Goal: Task Accomplishment & Management: Use online tool/utility

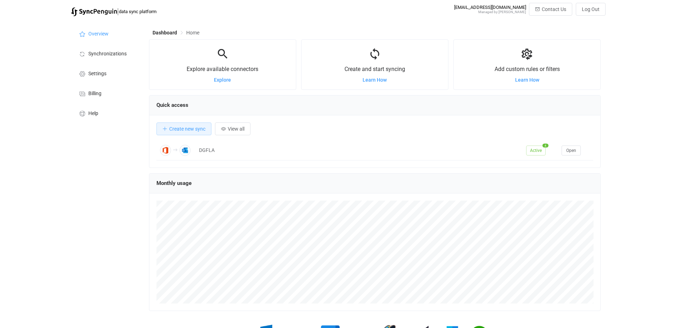
scroll to position [138, 452]
click at [97, 51] on span "Synchronizations" at bounding box center [107, 54] width 38 height 6
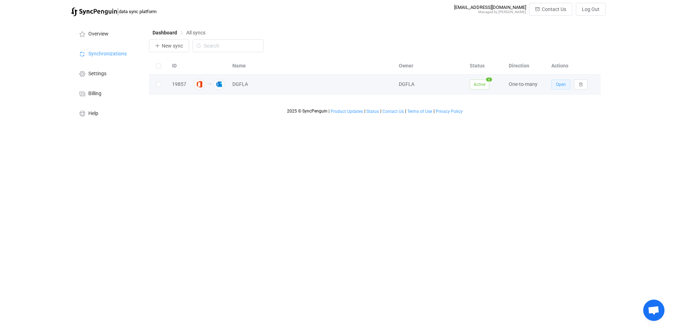
click at [557, 83] on span "Open" at bounding box center [561, 84] width 10 height 5
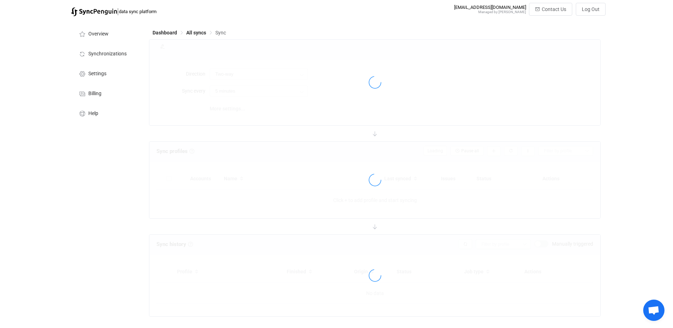
type input "Office 365 GAL → Outlook (one to many)"
type input "4 hours"
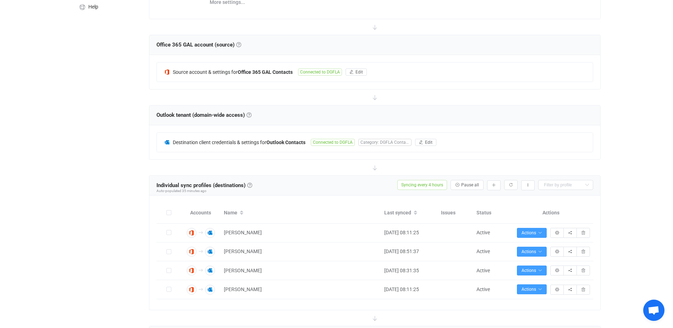
scroll to position [248, 0]
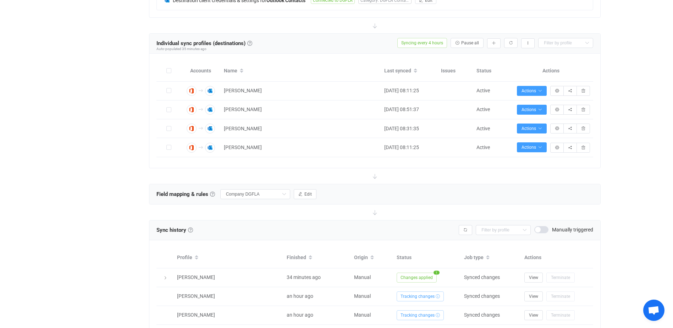
click at [375, 177] on icon at bounding box center [375, 176] width 16 height 16
click at [494, 44] on icon "button" at bounding box center [494, 43] width 4 height 4
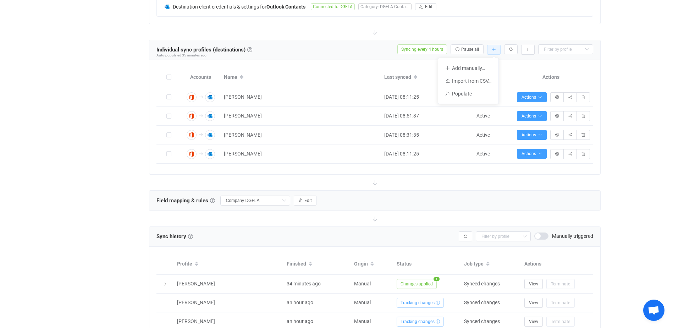
scroll to position [213, 0]
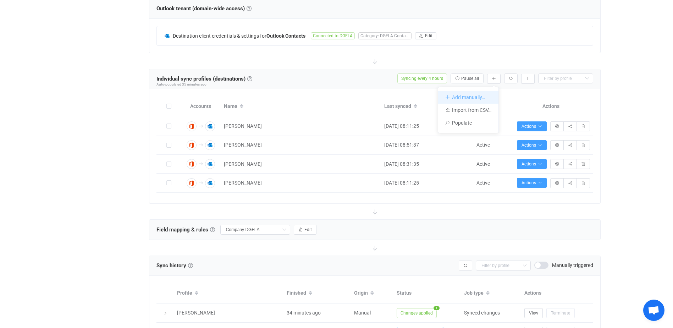
click at [452, 97] on li "Add manually…" at bounding box center [468, 97] width 60 height 13
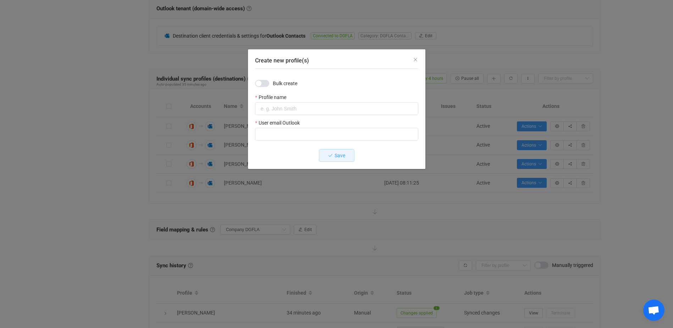
click at [269, 86] on div "Bulk create" at bounding box center [276, 83] width 42 height 7
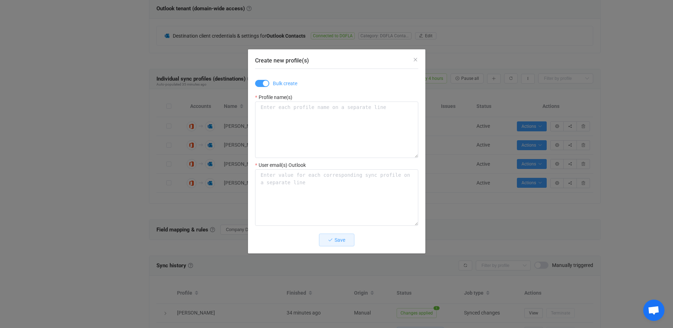
click at [258, 84] on span "Create new profile(s)" at bounding box center [262, 83] width 14 height 7
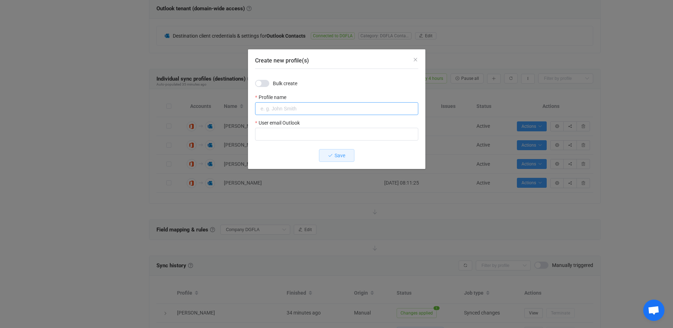
click at [285, 109] on input "Create new profile(s)" at bounding box center [336, 108] width 163 height 13
type input "[PERSON_NAME]"
type input "[EMAIL_ADDRESS][DOMAIN_NAME]"
click at [339, 156] on span "Save" at bounding box center [340, 156] width 11 height 6
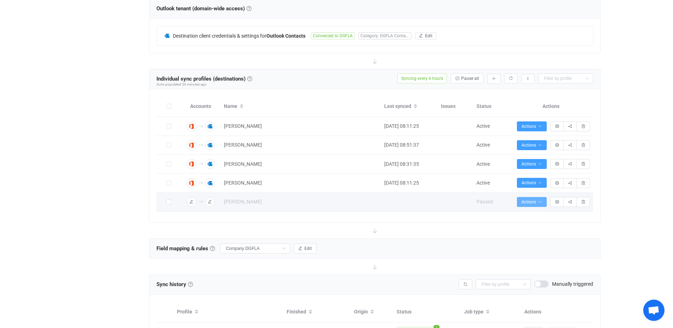
click at [522, 198] on button "Actions" at bounding box center [532, 202] width 30 height 10
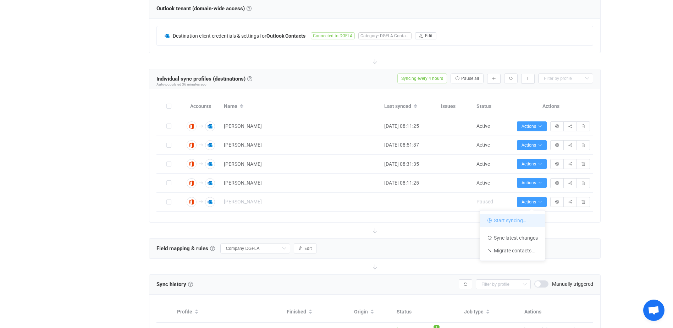
click at [506, 223] on li "Start syncing…" at bounding box center [512, 220] width 65 height 13
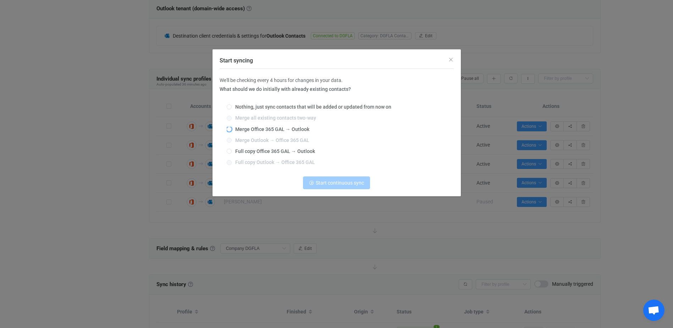
click at [261, 130] on span "Merge Office 365 GAL → Outlook" at bounding box center [271, 129] width 78 height 6
click at [232, 130] on input "Merge Office 365 GAL → Outlook" at bounding box center [229, 130] width 5 height 6
radio input "true"
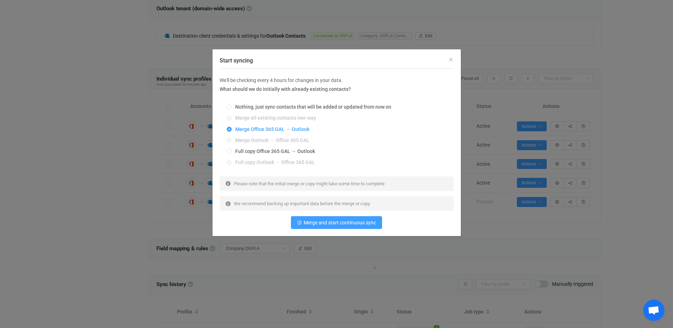
click at [261, 156] on div "Nothing, just sync contacts that will be added or updated from now on Merge all…" at bounding box center [337, 135] width 234 height 72
click at [261, 153] on span "Full copy Office 365 GAL → Outlook" at bounding box center [273, 151] width 83 height 6
click at [232, 153] on input "Full copy Office 365 GAL → Outlook" at bounding box center [229, 152] width 5 height 6
radio input "true"
radio input "false"
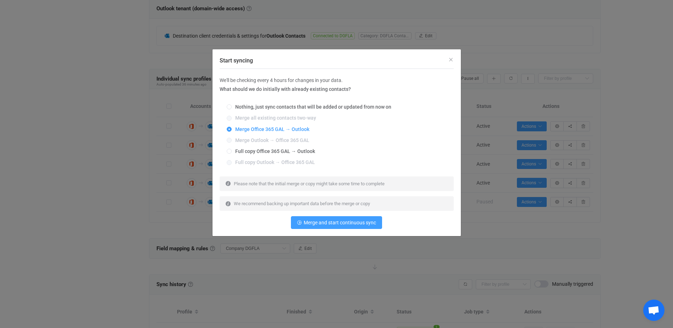
radio input "true"
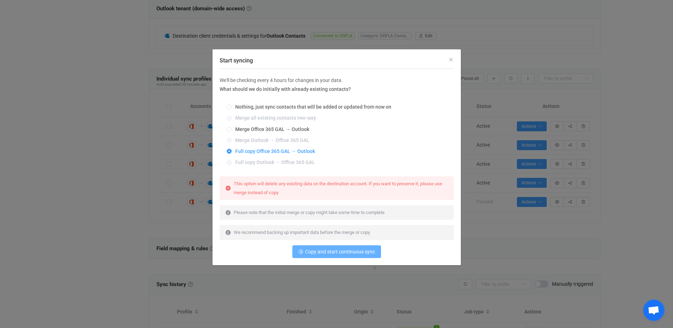
click at [315, 252] on span "Copy and start continuous sync" at bounding box center [340, 252] width 70 height 6
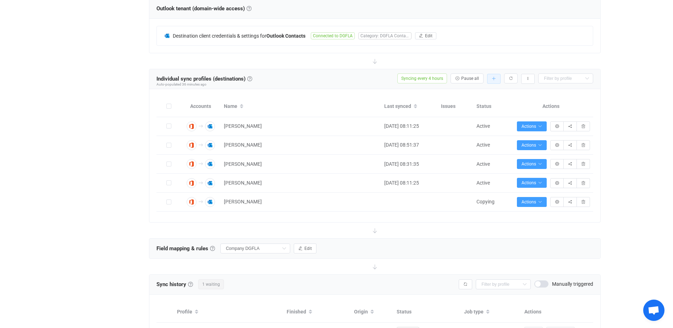
click at [491, 80] on button "button" at bounding box center [493, 79] width 13 height 10
click at [459, 94] on li "Add manually…" at bounding box center [468, 97] width 60 height 13
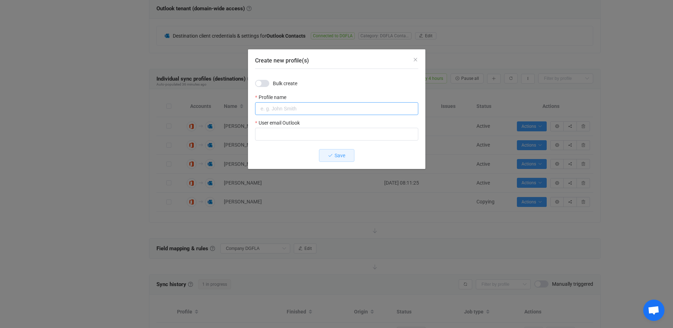
click at [281, 104] on input "Create new profile(s)" at bounding box center [336, 108] width 163 height 13
type input "n"
type input "Nour Benzina"
type input "[EMAIL_ADDRESS][DOMAIN_NAME]"
click at [333, 156] on button "Save" at bounding box center [336, 155] width 35 height 13
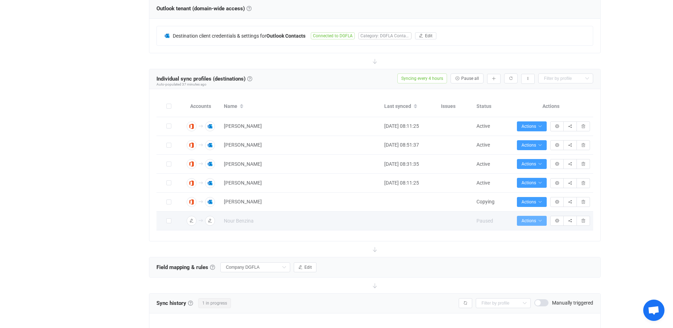
click at [528, 219] on span "Actions" at bounding box center [531, 220] width 21 height 5
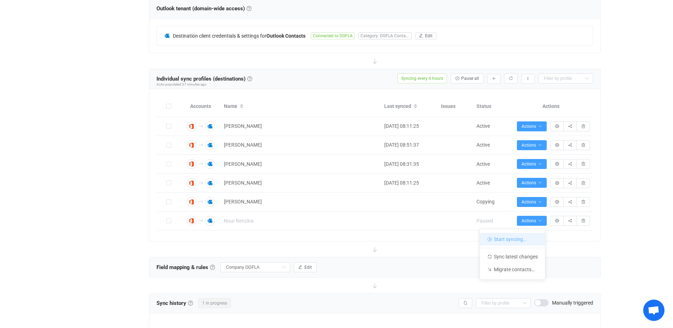
click at [512, 240] on li "Start syncing…" at bounding box center [512, 239] width 65 height 13
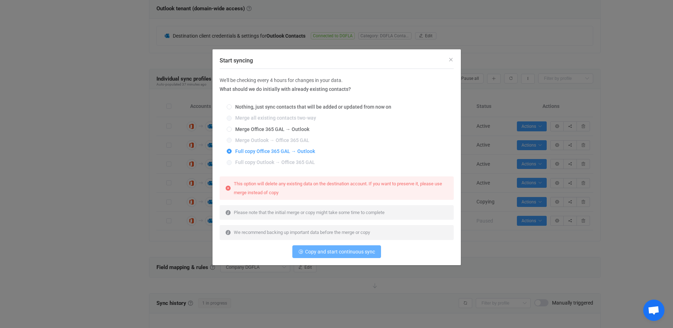
click at [325, 252] on span "Copy and start continuous sync" at bounding box center [340, 252] width 70 height 6
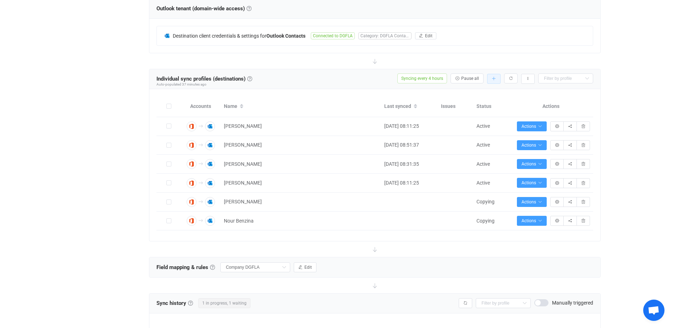
click at [495, 80] on button "button" at bounding box center [493, 79] width 13 height 10
click at [451, 97] on li "Add manually…" at bounding box center [468, 97] width 60 height 13
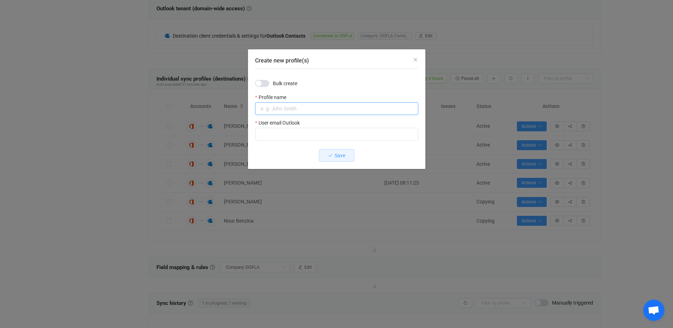
click at [286, 103] on input "Create new profile(s)" at bounding box center [336, 108] width 163 height 13
type input "B"
type input "[PERSON_NAME]"
type input "[EMAIL_ADDRESS][DOMAIN_NAME]"
click at [328, 156] on icon "Create new profile(s)" at bounding box center [330, 155] width 5 height 5
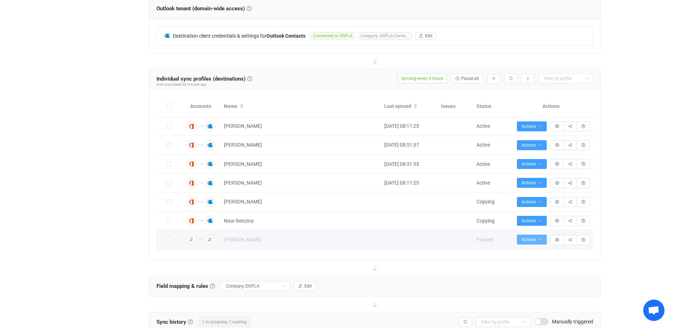
click at [532, 238] on span "Actions" at bounding box center [531, 239] width 21 height 5
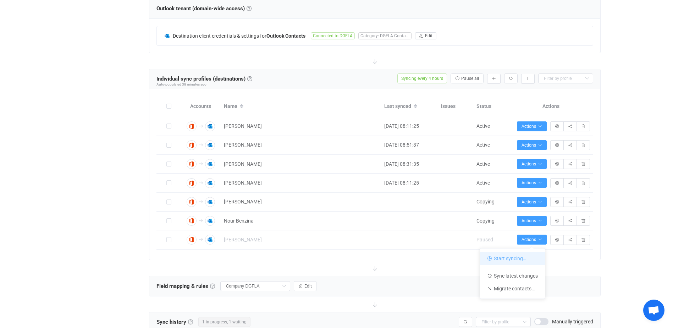
click at [506, 257] on li "Start syncing…" at bounding box center [512, 258] width 65 height 13
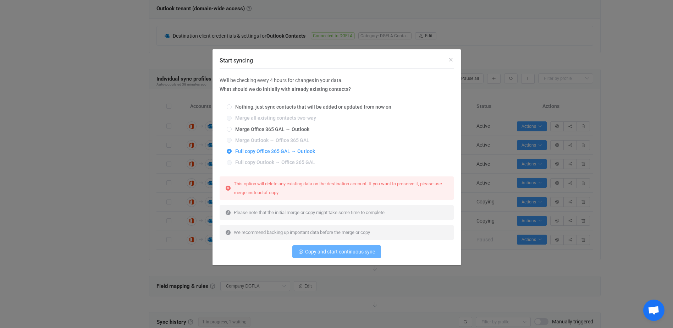
click at [353, 252] on span "Copy and start continuous sync" at bounding box center [340, 252] width 70 height 6
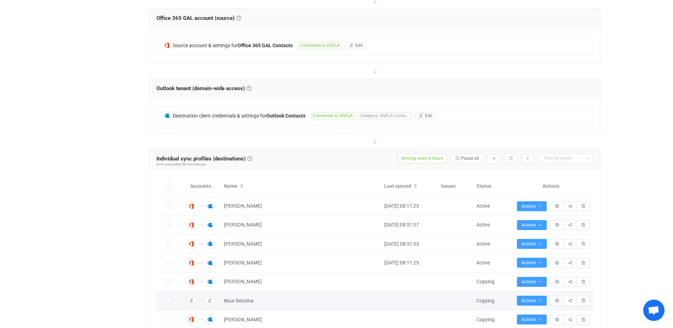
scroll to position [229, 0]
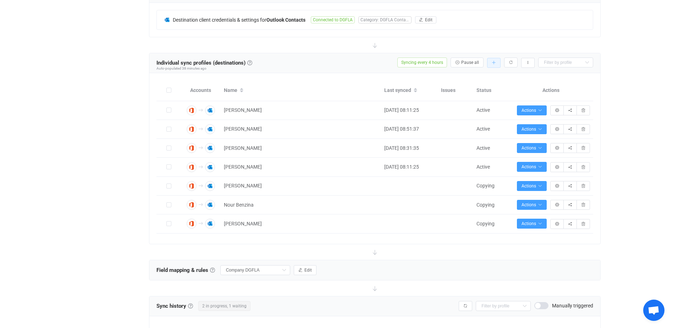
click at [496, 62] on icon "button" at bounding box center [494, 63] width 4 height 4
click at [474, 78] on li "Add manually…" at bounding box center [468, 81] width 60 height 13
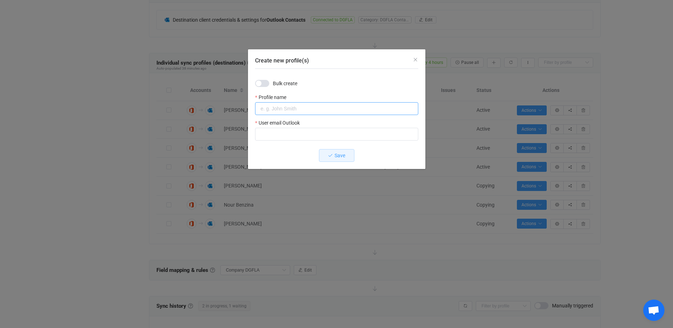
click at [282, 105] on input "Create new profile(s)" at bounding box center [336, 108] width 163 height 13
type input "[PERSON_NAME]"
type input "[EMAIL_ADDRESS][DOMAIN_NAME]"
click at [329, 155] on icon "Create new profile(s)" at bounding box center [330, 155] width 5 height 5
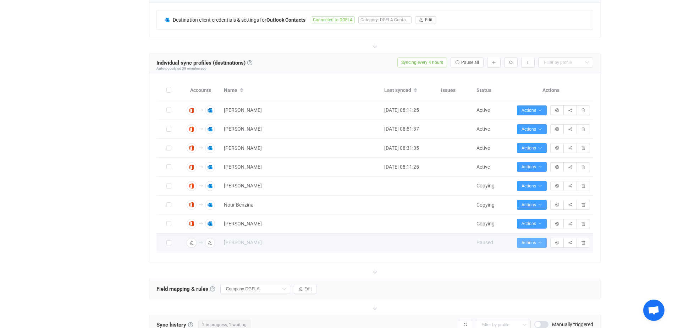
click at [530, 242] on span "Actions" at bounding box center [531, 242] width 21 height 5
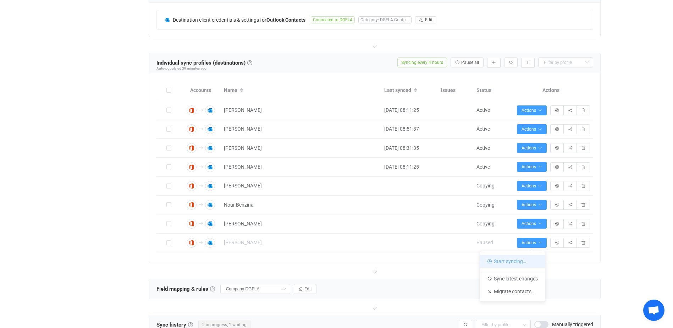
click at [506, 259] on li "Start syncing…" at bounding box center [512, 261] width 65 height 13
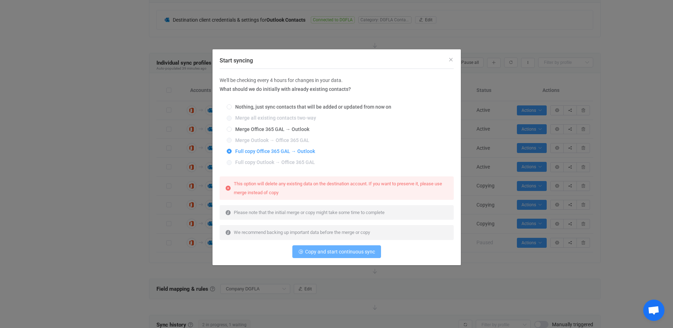
click at [327, 254] on span "Copy and start continuous sync" at bounding box center [340, 252] width 70 height 6
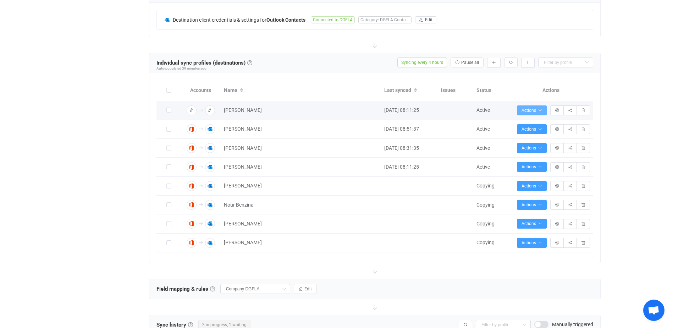
click at [543, 108] on button "Actions" at bounding box center [532, 110] width 30 height 10
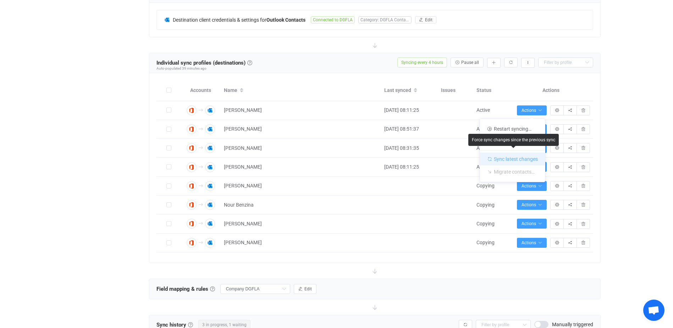
drag, startPoint x: 511, startPoint y: 159, endPoint x: 501, endPoint y: 158, distance: 10.3
click at [501, 158] on li "Sync latest changes" at bounding box center [512, 157] width 65 height 15
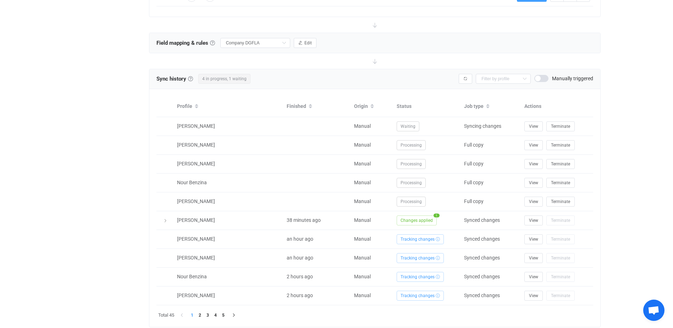
scroll to position [477, 0]
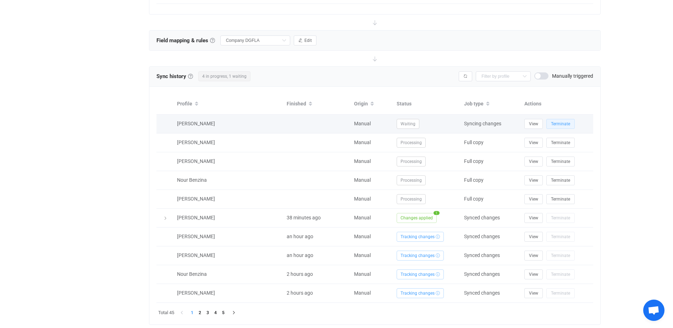
click at [569, 122] on span "Terminate" at bounding box center [560, 123] width 19 height 5
click at [536, 123] on span "View" at bounding box center [533, 123] width 9 height 5
